Goal: Consume media (video, audio)

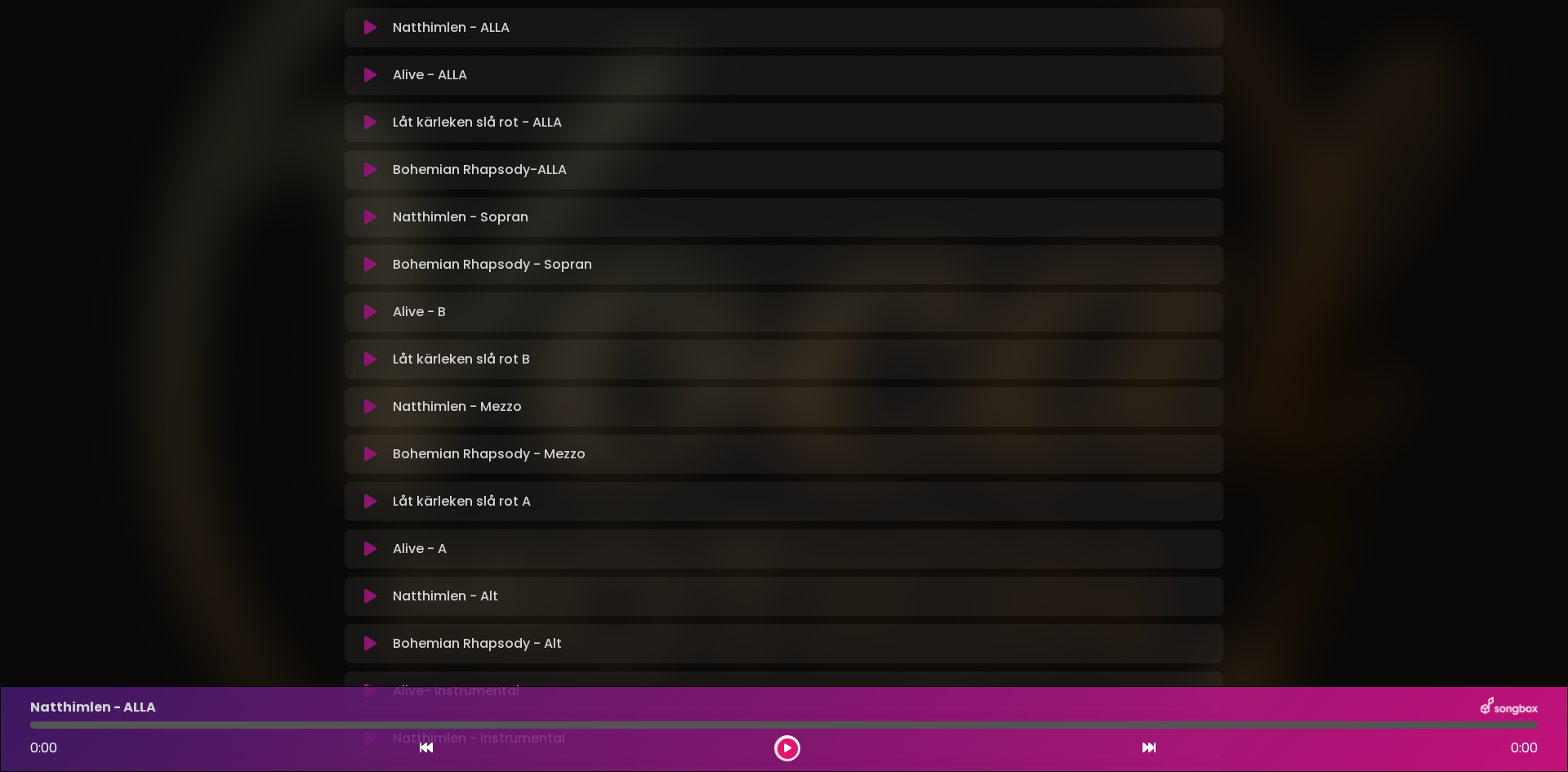
scroll to position [584, 0]
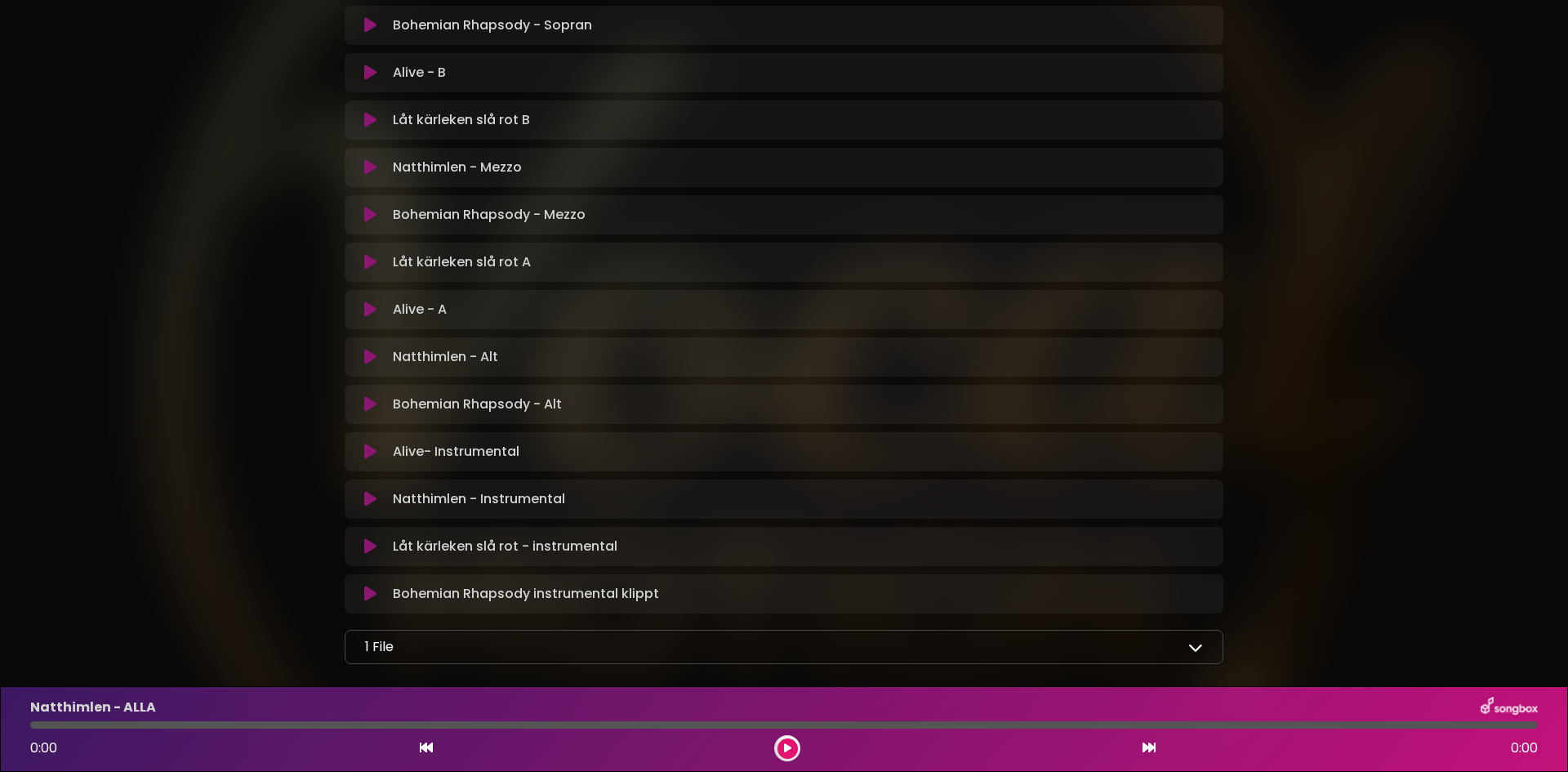
click at [1195, 641] on icon at bounding box center [1196, 646] width 15 height 15
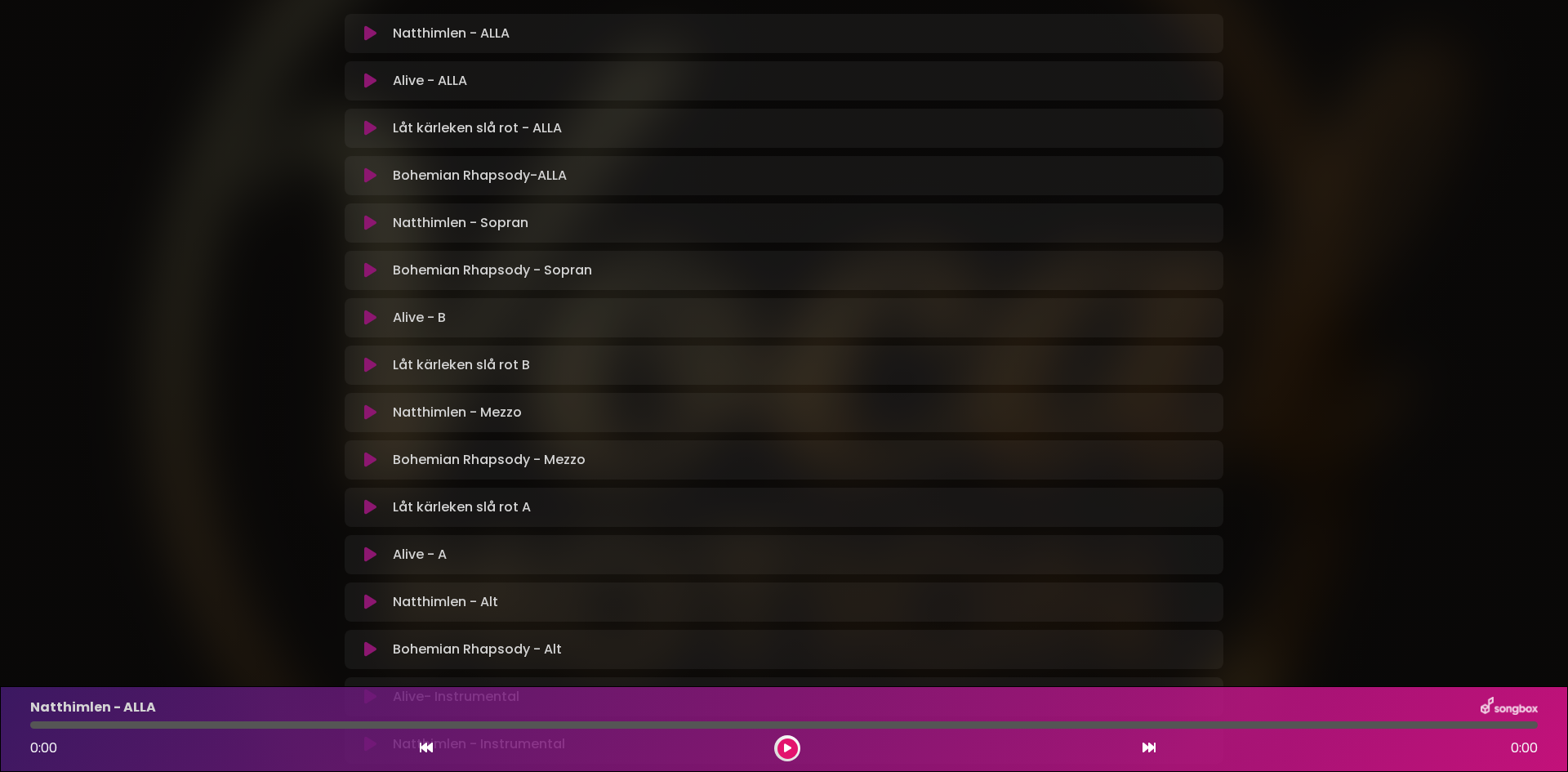
scroll to position [712, 0]
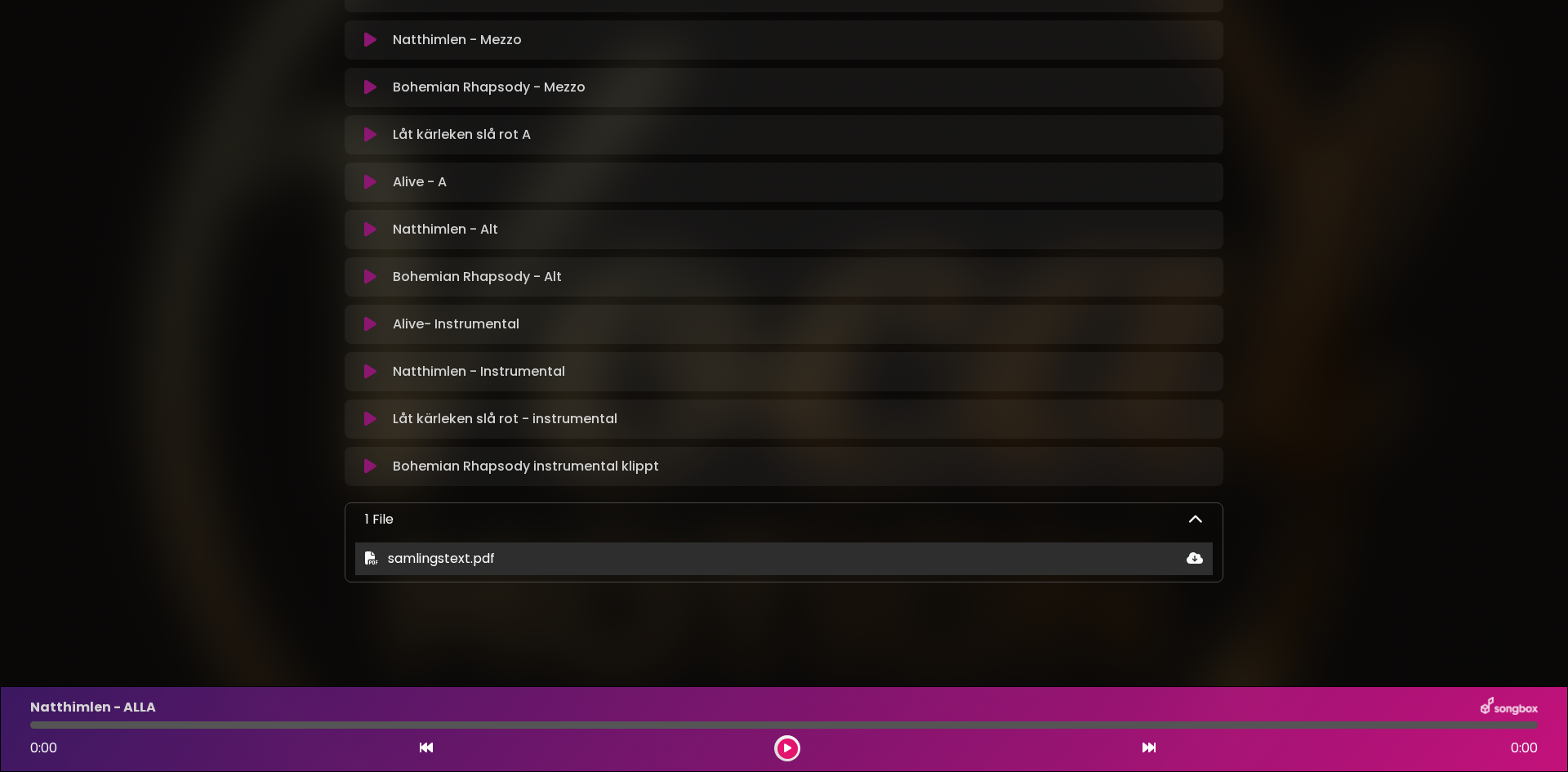
click at [440, 560] on span "samlingstext.pdf" at bounding box center [441, 558] width 107 height 19
click at [1195, 556] on icon at bounding box center [1195, 558] width 16 height 13
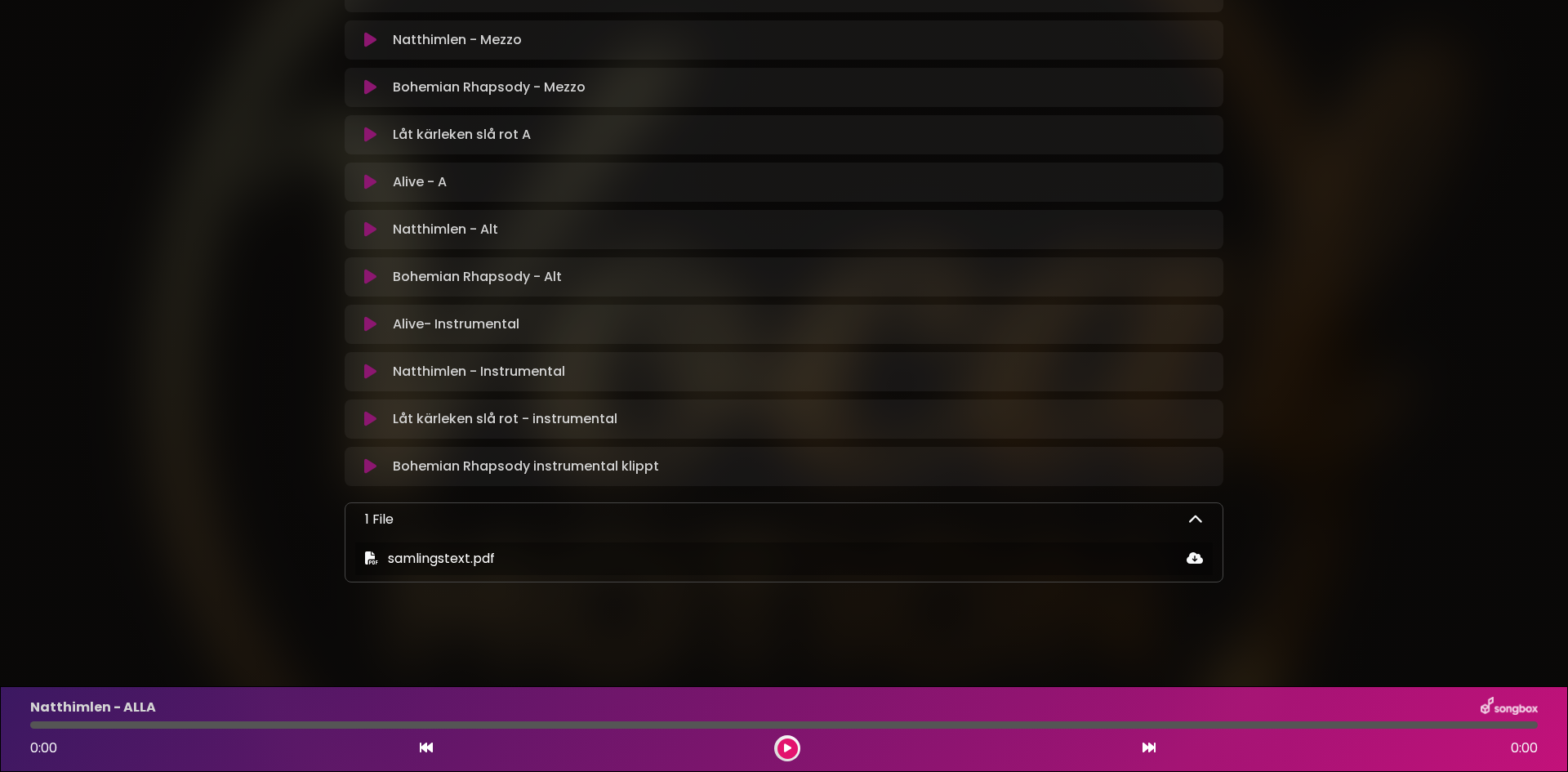
click at [367, 369] on icon at bounding box center [370, 371] width 12 height 16
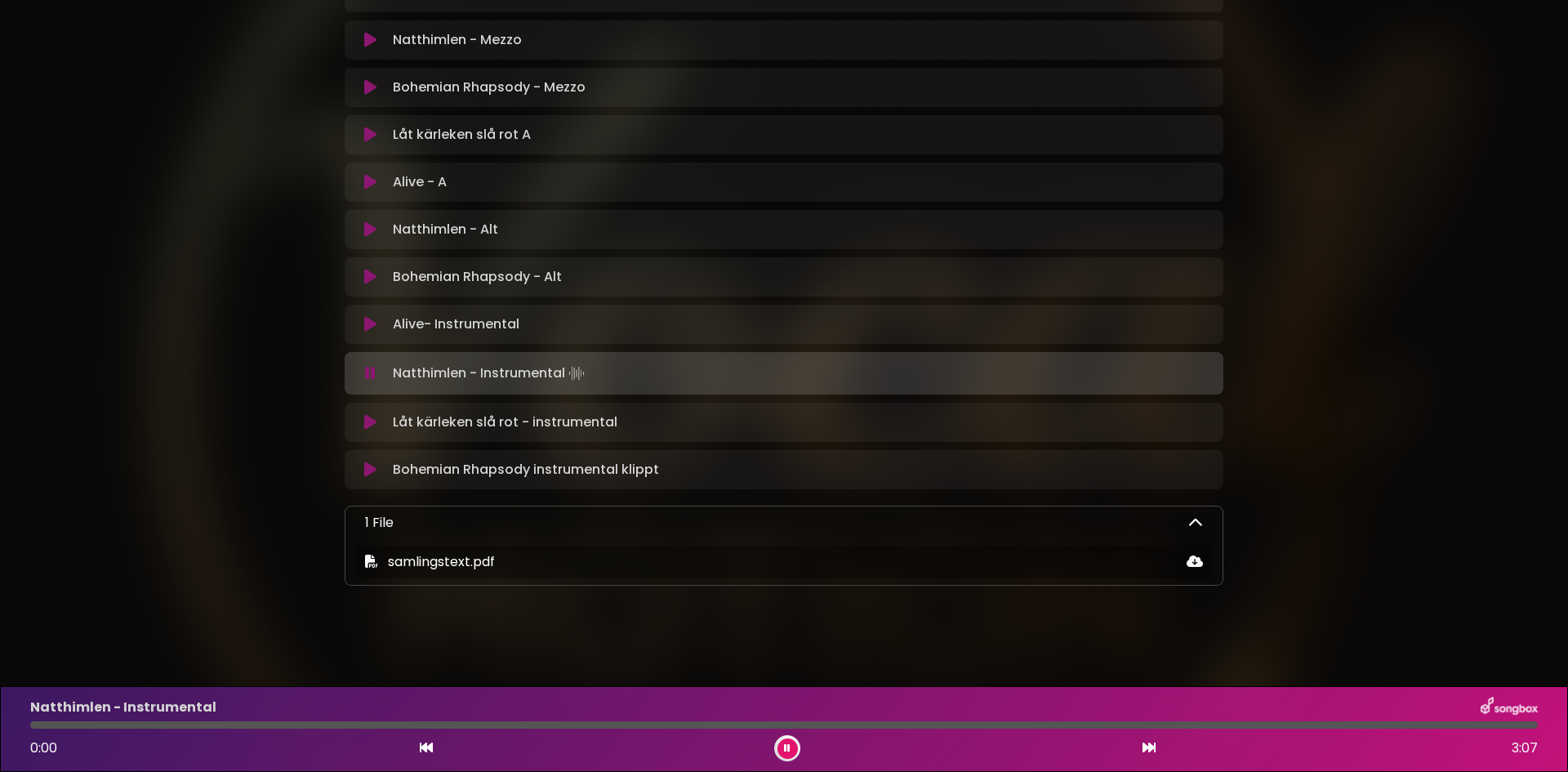
click at [783, 744] on button at bounding box center [788, 748] width 20 height 20
click at [370, 371] on icon at bounding box center [370, 373] width 11 height 16
click at [367, 368] on icon at bounding box center [370, 373] width 11 height 16
click at [374, 372] on icon at bounding box center [370, 373] width 11 height 16
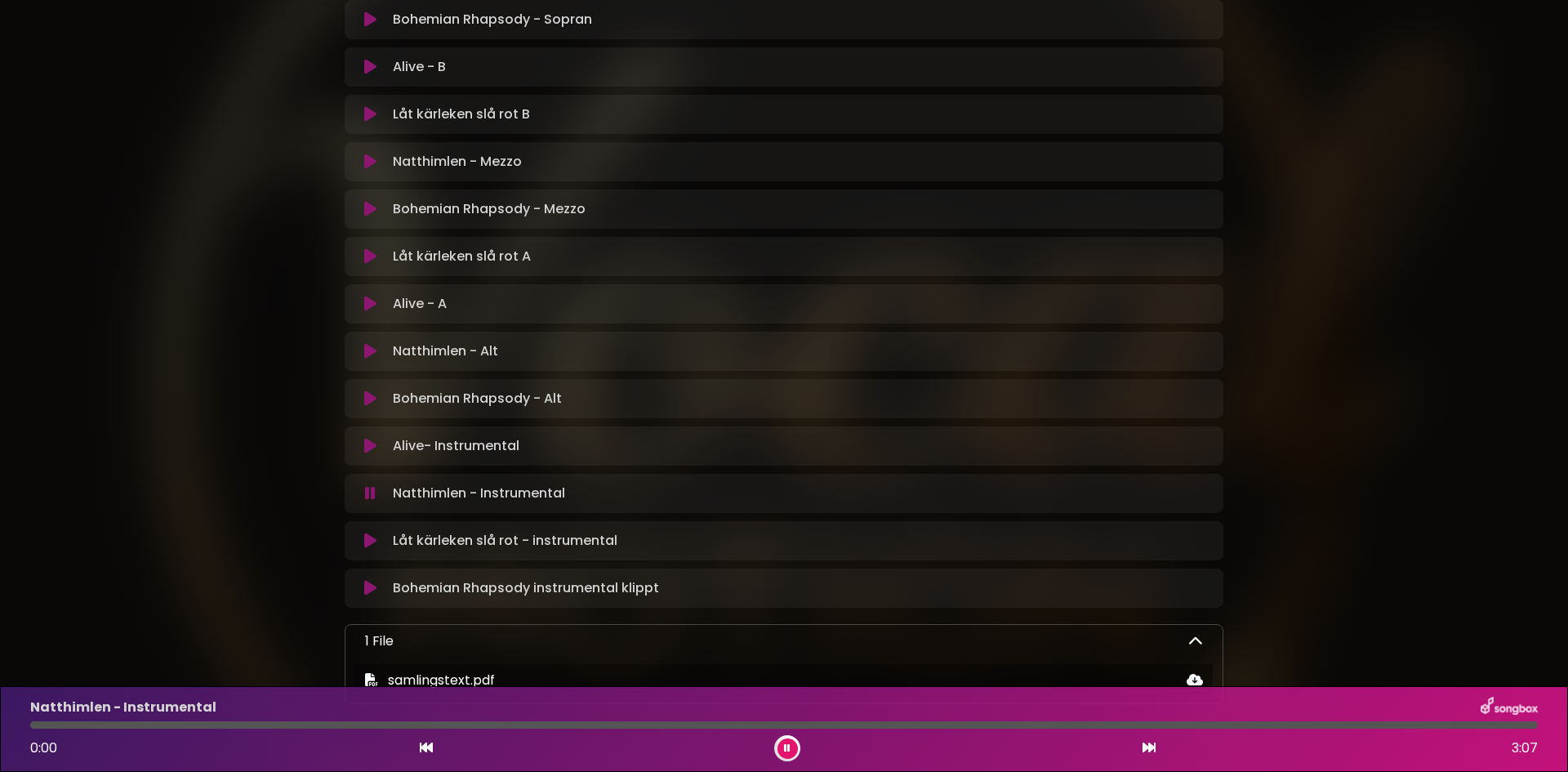
scroll to position [549, 0]
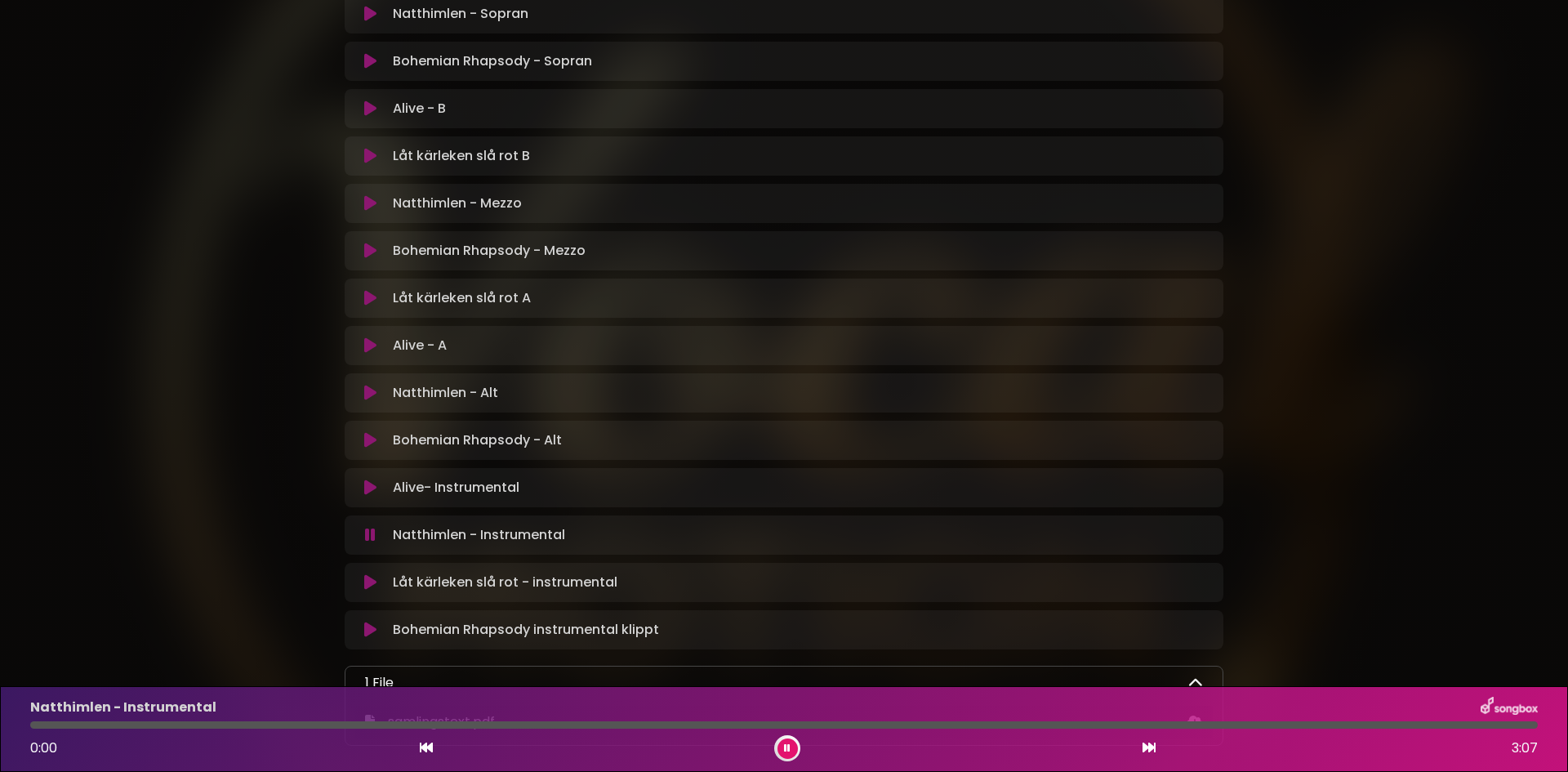
click at [364, 389] on icon at bounding box center [370, 393] width 12 height 16
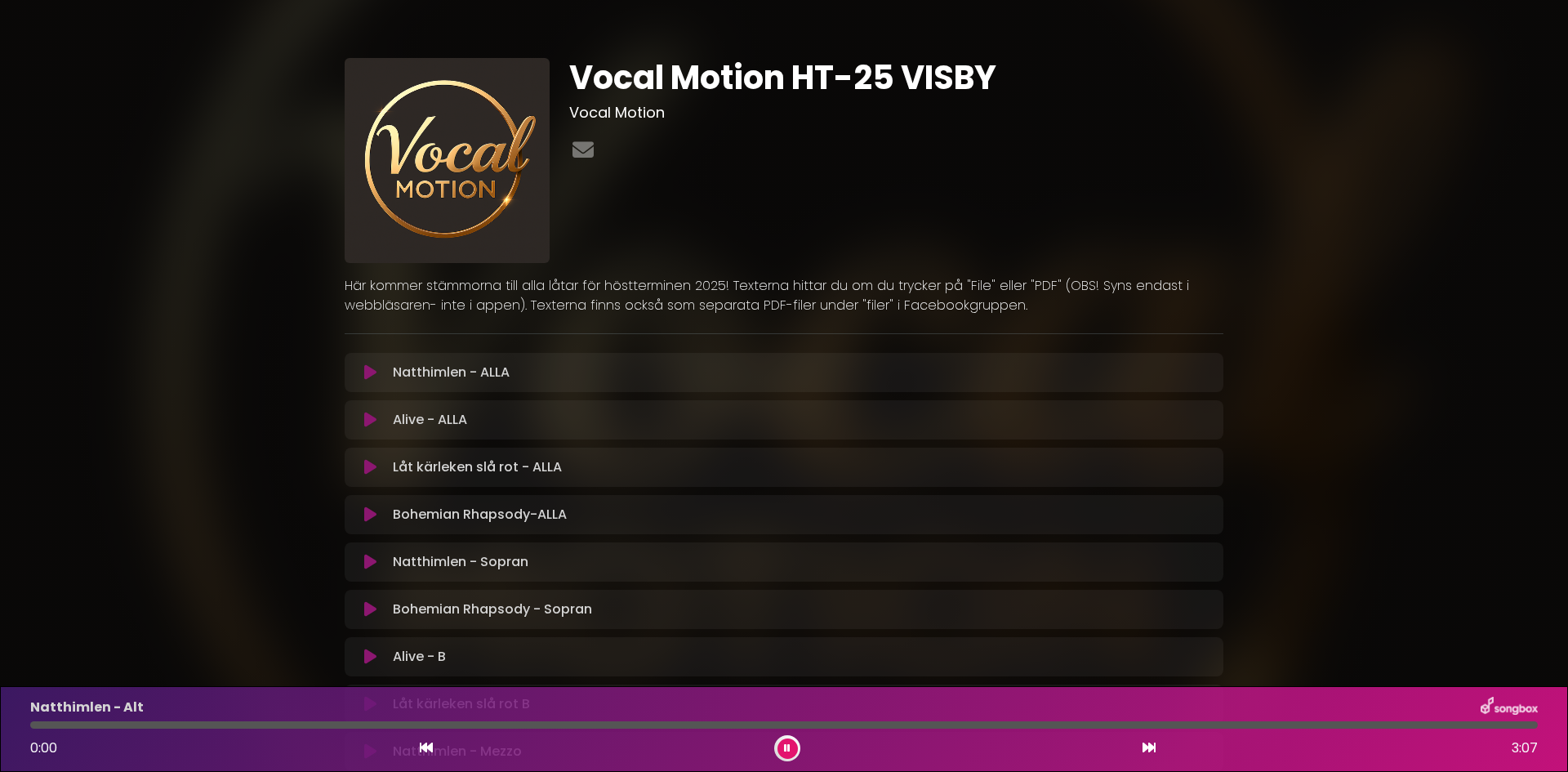
scroll to position [0, 0]
click at [582, 152] on icon at bounding box center [584, 150] width 28 height 21
